Goal: Complete application form: Complete application form

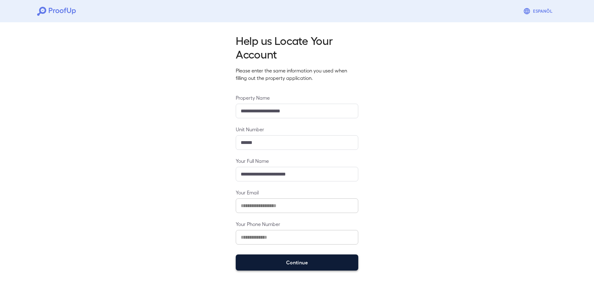
click at [310, 259] on button "Continue" at bounding box center [297, 262] width 122 height 16
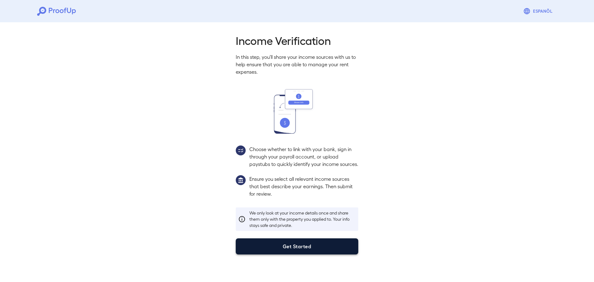
click at [308, 253] on button "Get Started" at bounding box center [297, 246] width 122 height 16
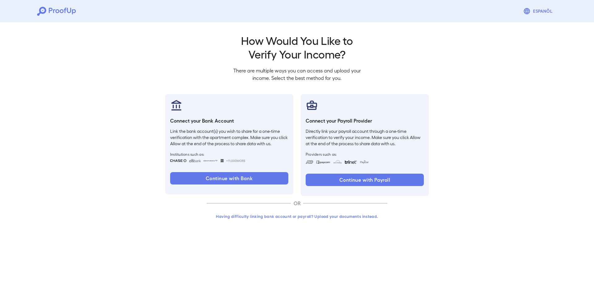
click at [329, 212] on button "Having difficulty linking bank account or payroll? Upload your documents instea…" at bounding box center [296, 216] width 181 height 11
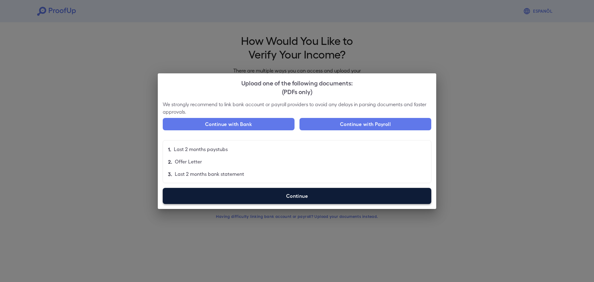
click at [255, 195] on label "Continue" at bounding box center [297, 196] width 268 height 16
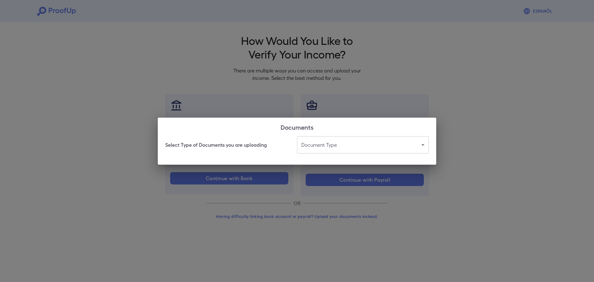
click at [347, 144] on body "Espanõl Go back How Would You Like to Verify Your Income? There are multiple wa…" at bounding box center [297, 118] width 594 height 236
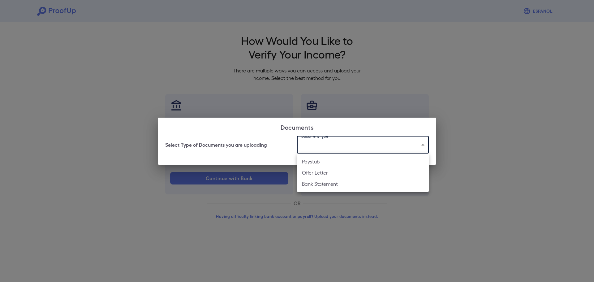
click at [317, 161] on li "Paystub" at bounding box center [363, 161] width 132 height 11
type input "*******"
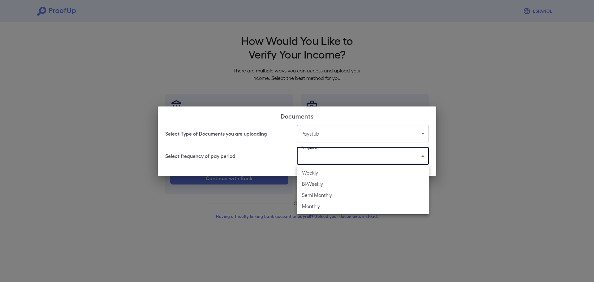
click at [315, 158] on body "Espanõl Go back How Would You Like to Verify Your Income? There are multiple wa…" at bounding box center [297, 118] width 594 height 236
click at [320, 206] on li "Monthly" at bounding box center [363, 205] width 132 height 11
type input "*******"
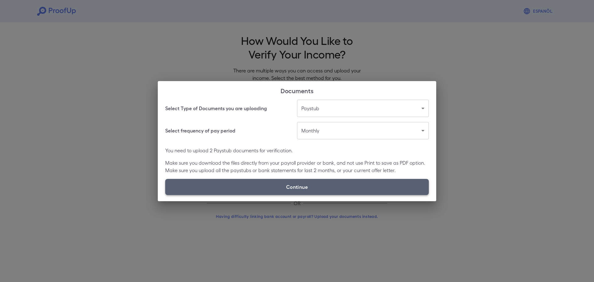
click at [322, 187] on label "Continue" at bounding box center [296, 187] width 263 height 16
click at [165, 194] on input "Continue" at bounding box center [165, 194] width 0 height 0
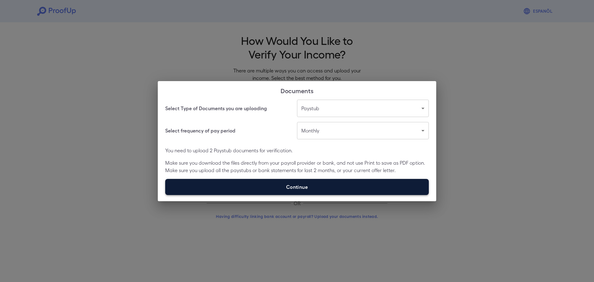
type input "**********"
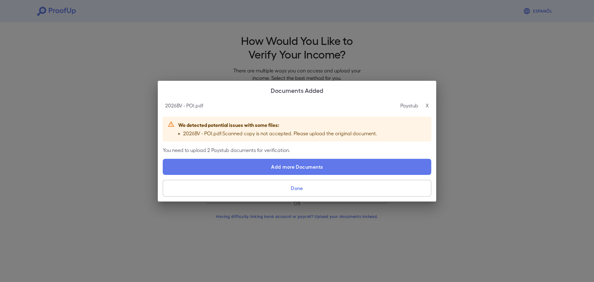
click at [327, 193] on button "Done" at bounding box center [297, 188] width 268 height 17
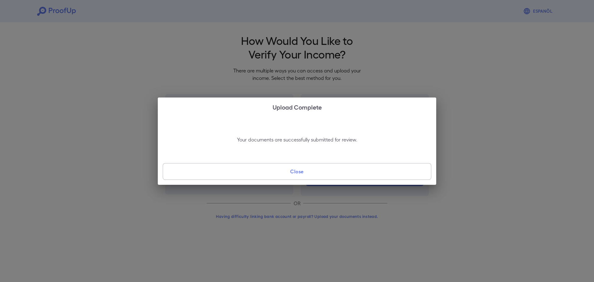
click at [289, 171] on button "Close" at bounding box center [297, 171] width 268 height 17
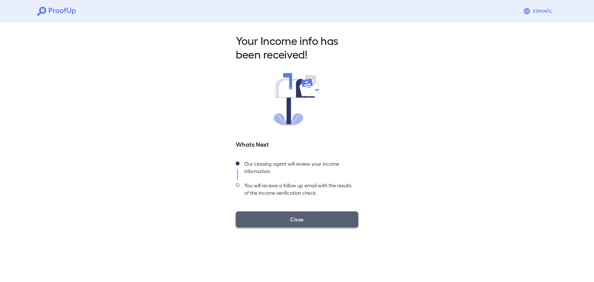
click at [317, 222] on button "Close" at bounding box center [297, 219] width 122 height 16
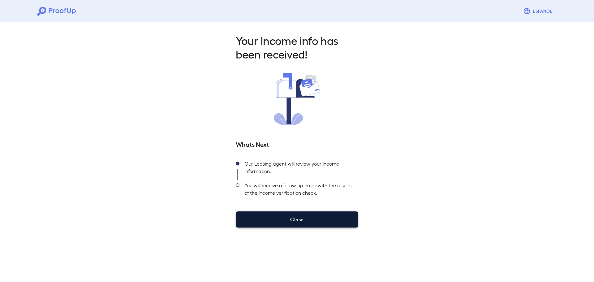
click at [300, 222] on button "Close" at bounding box center [297, 219] width 122 height 16
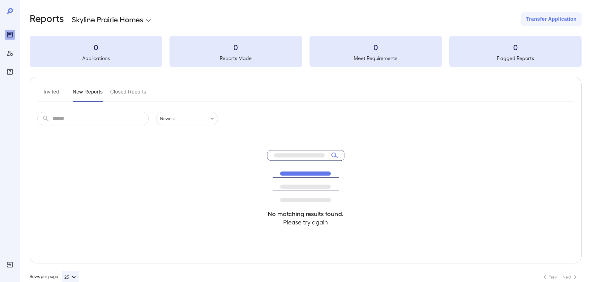
scroll to position [14, 0]
